Goal: Task Accomplishment & Management: Manage account settings

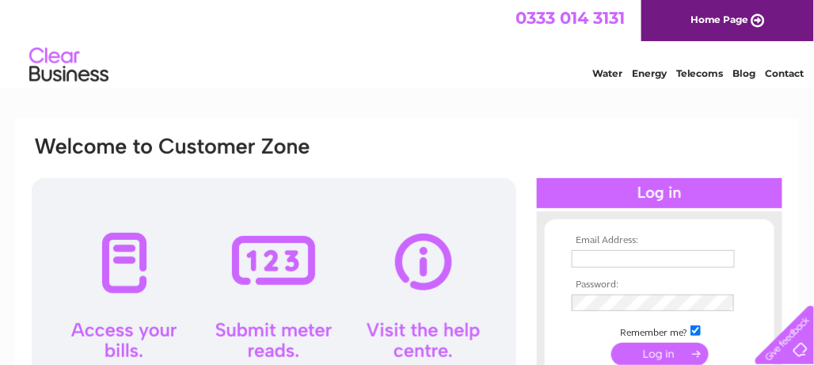
type input "[EMAIL_ADDRESS][DOMAIN_NAME]"
click at [656, 353] on input "submit" at bounding box center [659, 354] width 97 height 22
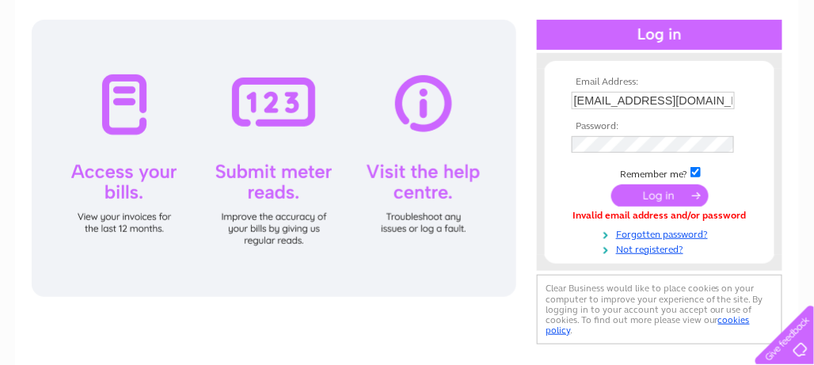
click at [650, 196] on input "submit" at bounding box center [659, 195] width 97 height 22
